Goal: Task Accomplishment & Management: Manage account settings

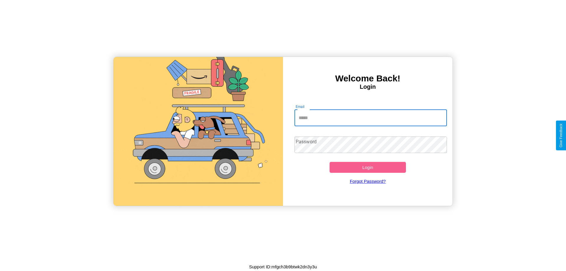
click at [370, 118] on input "Email" at bounding box center [370, 118] width 153 height 16
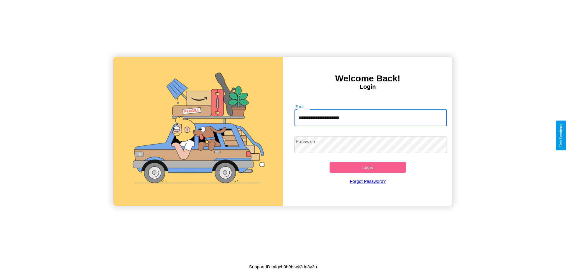
type input "**********"
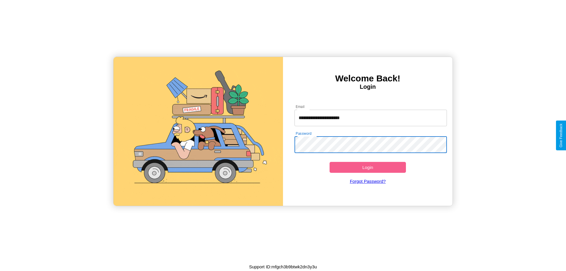
click at [367, 167] on button "Login" at bounding box center [367, 167] width 76 height 11
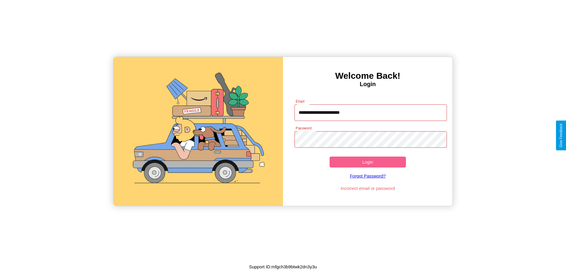
click at [367, 162] on button "Login" at bounding box center [367, 161] width 76 height 11
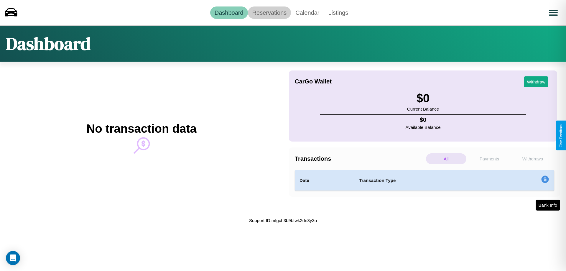
click at [269, 12] on link "Reservations" at bounding box center [269, 12] width 43 height 12
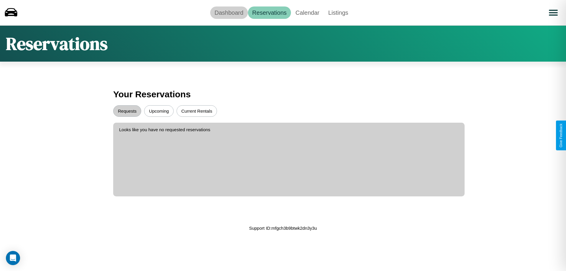
click at [229, 12] on link "Dashboard" at bounding box center [229, 12] width 38 height 12
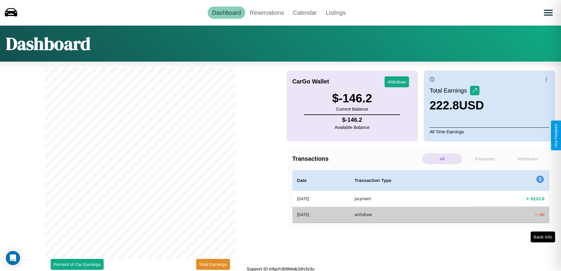
scroll to position [2, 0]
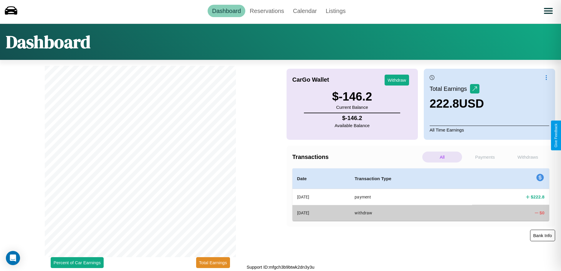
click at [543, 235] on button "Bank Info" at bounding box center [542, 234] width 25 height 11
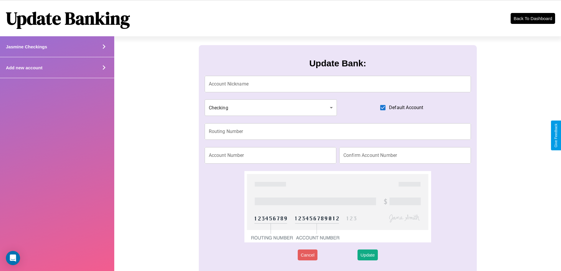
click at [57, 67] on div "Add new account" at bounding box center [57, 67] width 114 height 21
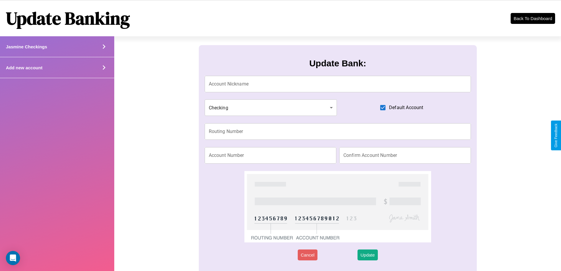
click at [57, 67] on div "Add new account" at bounding box center [57, 67] width 114 height 21
click at [104, 67] on icon at bounding box center [104, 67] width 9 height 9
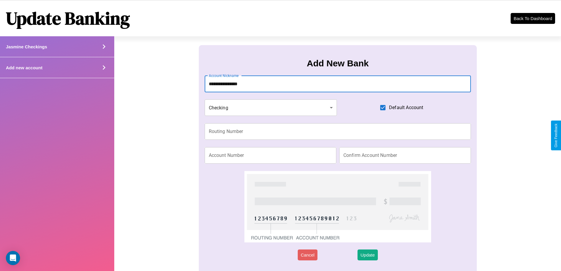
type input "**********"
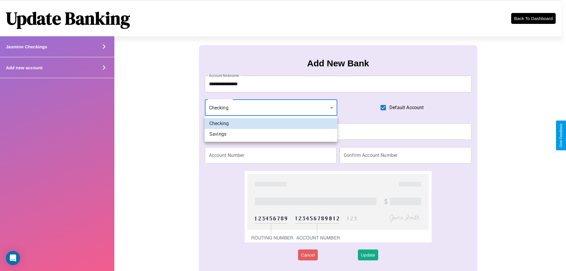
click at [271, 108] on div at bounding box center [283, 135] width 566 height 271
